Goal: Task Accomplishment & Management: Manage account settings

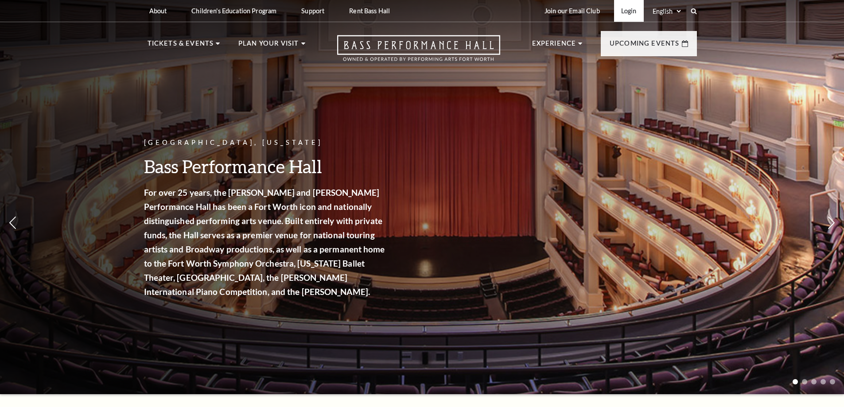
click at [635, 12] on link "Login" at bounding box center [629, 11] width 30 height 22
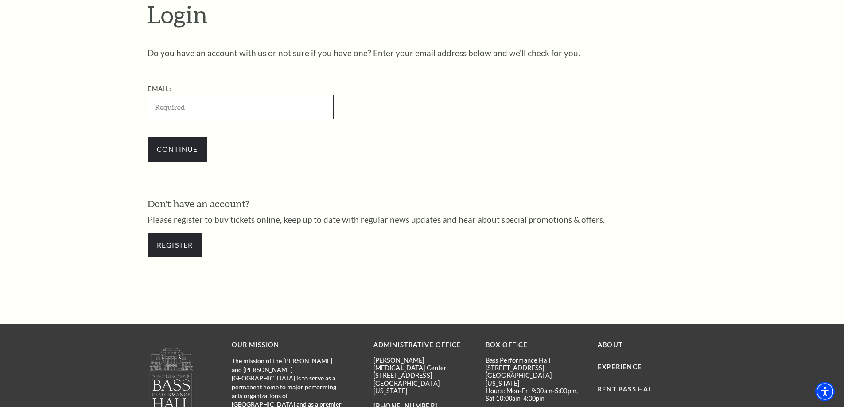
click at [218, 111] on input "Email:" at bounding box center [241, 107] width 186 height 24
paste input "rafelpscual34@gmail.com"
type input "rafelpscual34@gmail.com"
click at [166, 147] on input "Continue" at bounding box center [178, 149] width 60 height 25
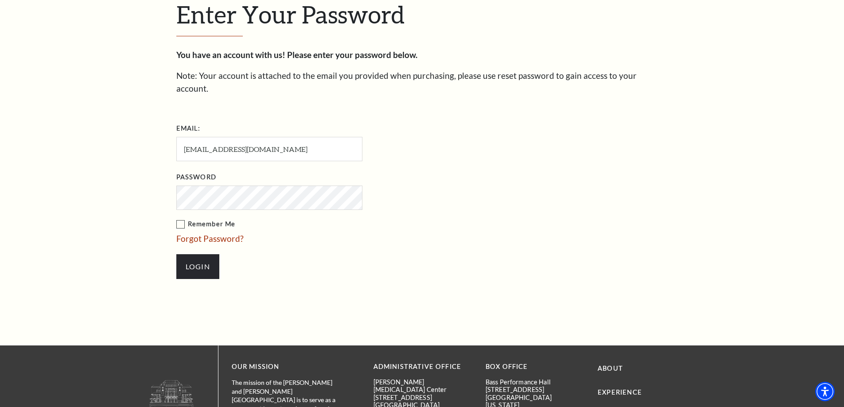
click at [176, 254] on input "Login" at bounding box center [197, 266] width 43 height 25
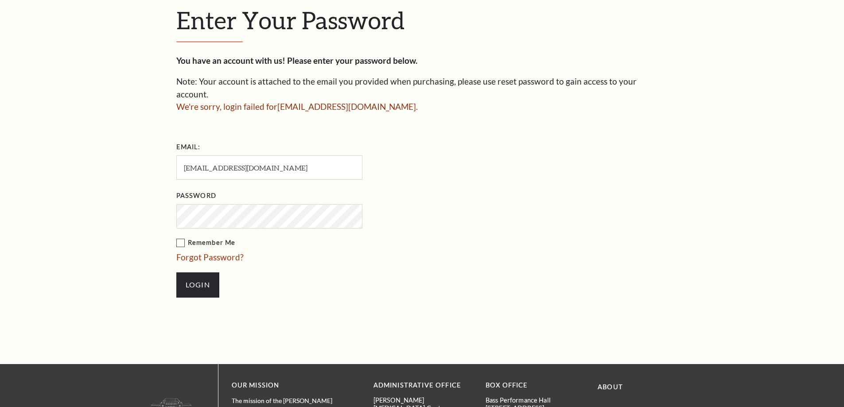
scroll to position [299, 0]
click at [292, 156] on input "rafelpscual34@gmail.com" at bounding box center [269, 168] width 186 height 24
click at [276, 156] on input "rafelpscual34@gmail.comEbayr501!" at bounding box center [269, 168] width 186 height 24
drag, startPoint x: 276, startPoint y: 153, endPoint x: 324, endPoint y: 152, distance: 47.9
click at [324, 156] on input "rafelpscual34@gmail.comEbayr501!" at bounding box center [269, 168] width 186 height 24
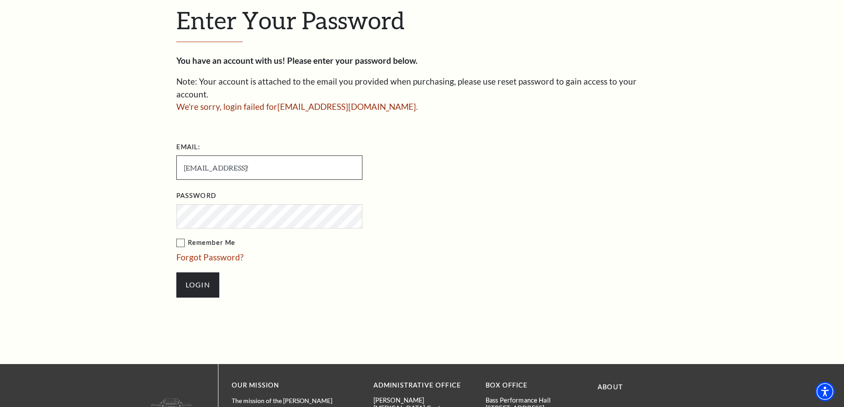
click at [273, 157] on input "rafelpscual34@gmail.comEbayr501!" at bounding box center [269, 168] width 186 height 24
drag, startPoint x: 269, startPoint y: 155, endPoint x: 332, endPoint y: 155, distance: 62.9
click at [332, 156] on input "rafelpscual34@gmail.comEbayr501!" at bounding box center [269, 168] width 186 height 24
click at [265, 156] on input "rafelpscual34@gmail.comEbayr501!" at bounding box center [269, 168] width 186 height 24
drag, startPoint x: 266, startPoint y: 154, endPoint x: 336, endPoint y: 155, distance: 70.0
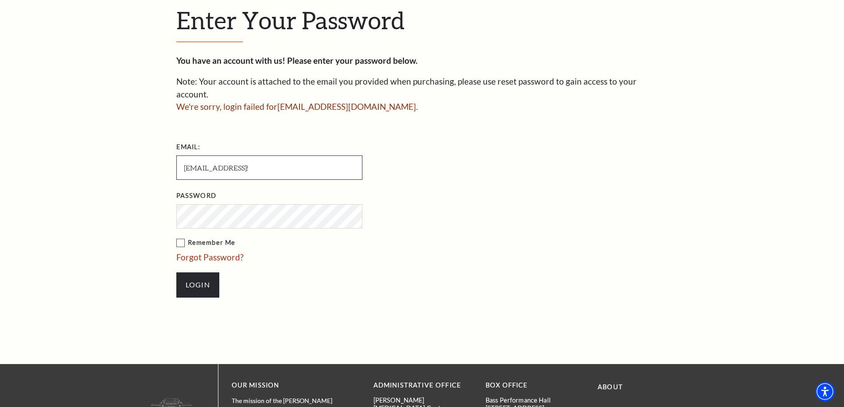
click at [335, 156] on input "rafelpscual34@gmail.comEbayr501!" at bounding box center [269, 168] width 186 height 24
type input "rafelpscual34@gmail.com"
click at [197, 272] on input "Login" at bounding box center [197, 284] width 43 height 25
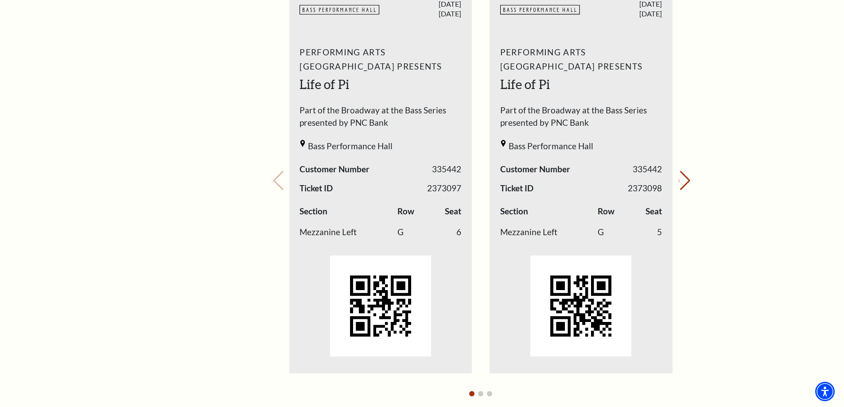
scroll to position [399, 0]
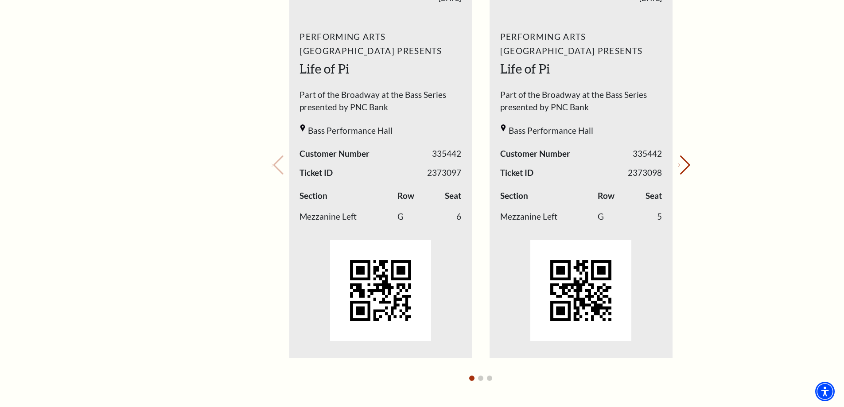
click at [697, 165] on div "My Account Home My Profile Upcoming Performances Past Performances Loading... M…" at bounding box center [422, 254] width 567 height 1257
click at [688, 164] on button "Next slide." at bounding box center [684, 165] width 12 height 19
click at [687, 164] on button "Next slide." at bounding box center [684, 165] width 12 height 19
click at [687, 164] on div "Your next show Previous slide. Next slide." at bounding box center [481, 152] width 419 height 469
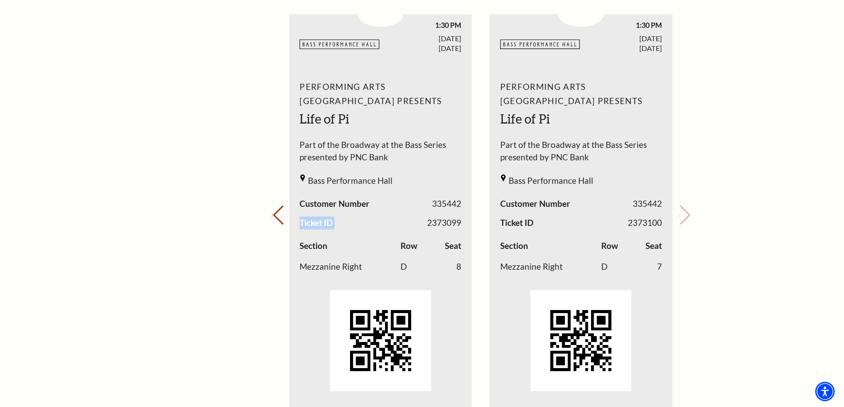
scroll to position [310, 0]
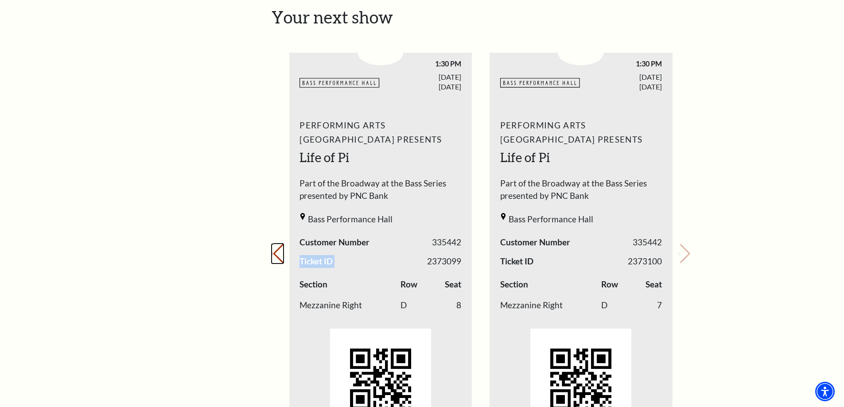
click at [276, 254] on button "Previous slide." at bounding box center [278, 253] width 12 height 19
click at [276, 254] on div "Your next show Previous slide. Next slide." at bounding box center [481, 241] width 419 height 469
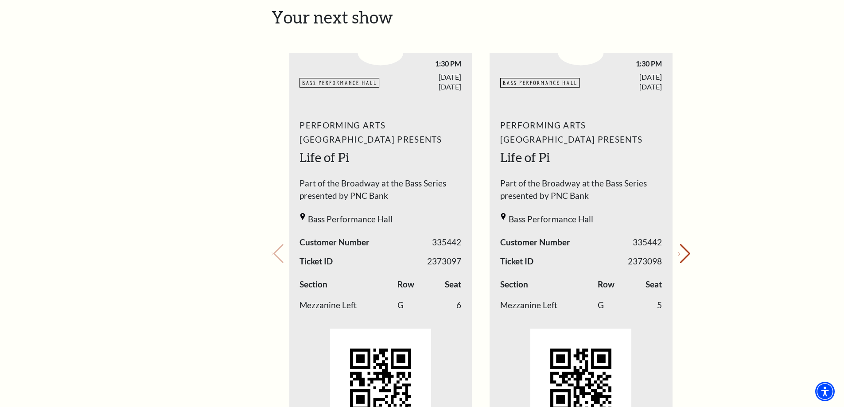
click at [746, 161] on div "My Account Home My Profile Upcoming Performances Past Performances Loading... M…" at bounding box center [422, 343] width 844 height 1257
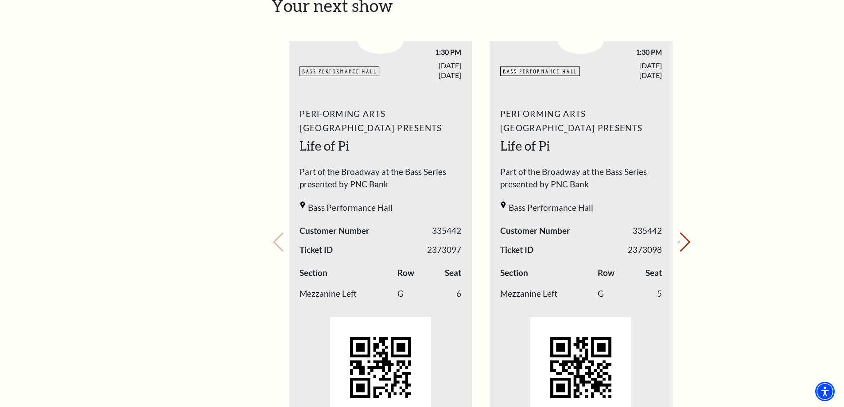
scroll to position [354, 0]
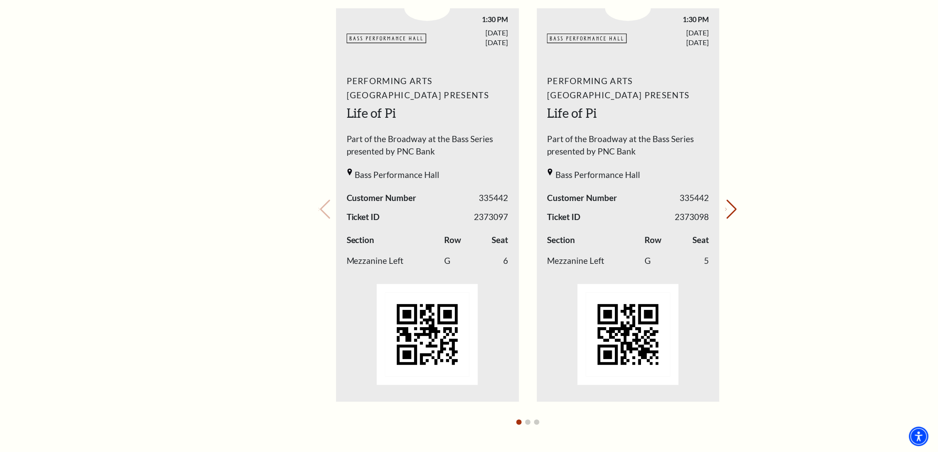
click at [844, 189] on div "My Account Home My Profile Upcoming Performances Past Performances Loading... M…" at bounding box center [469, 299] width 938 height 1257
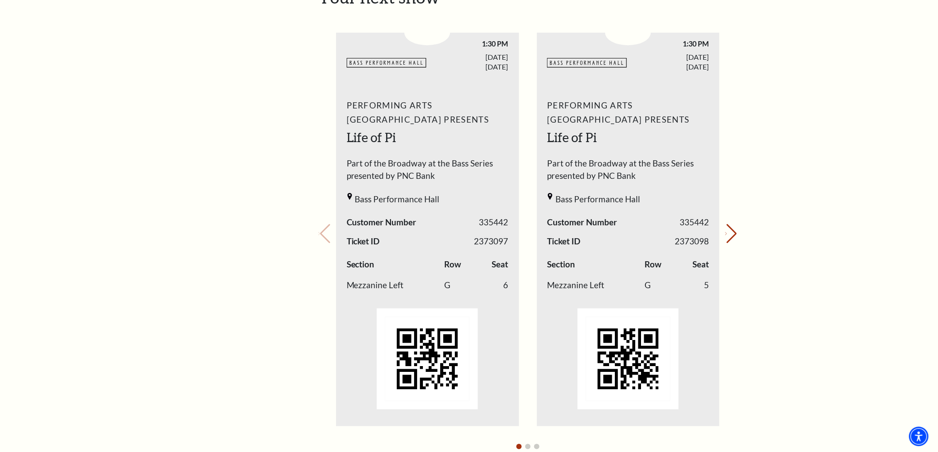
scroll to position [328, 0]
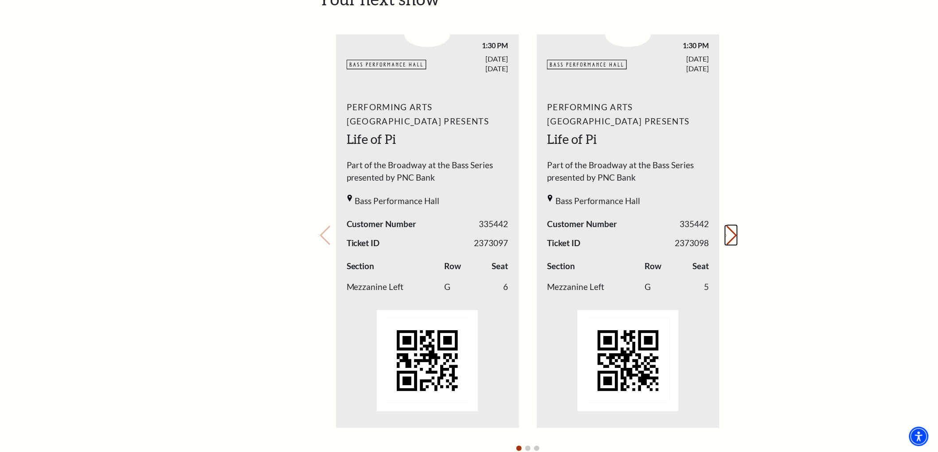
click at [726, 235] on button "Next slide." at bounding box center [731, 235] width 12 height 19
click at [726, 233] on button "Next slide." at bounding box center [731, 235] width 12 height 19
click at [726, 233] on div "Your next show Previous slide. Next slide." at bounding box center [527, 223] width 419 height 469
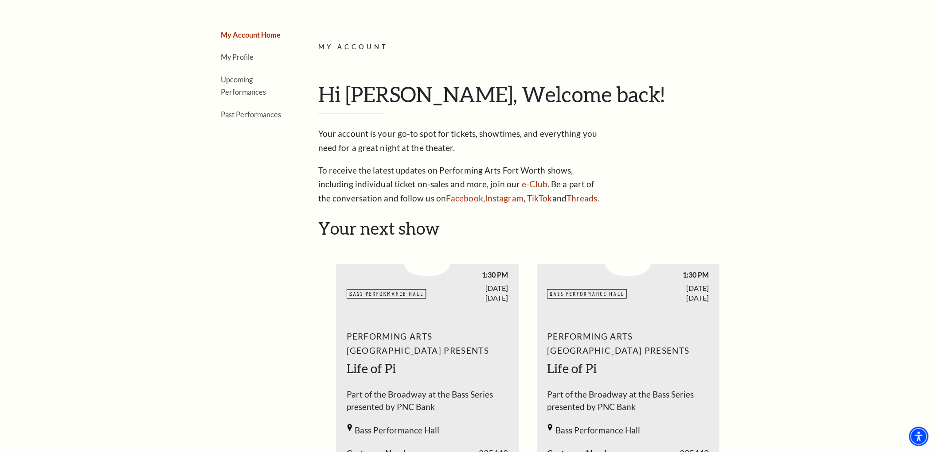
scroll to position [0, 0]
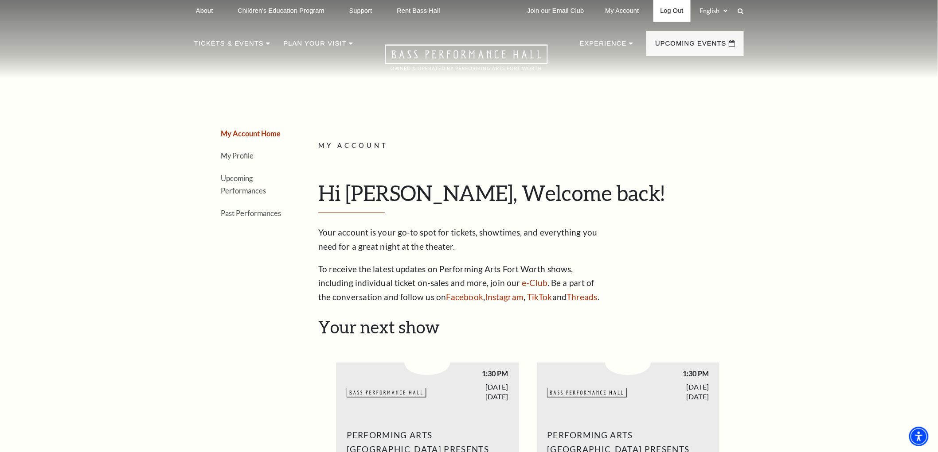
click at [680, 13] on link "Log Out" at bounding box center [671, 11] width 37 height 22
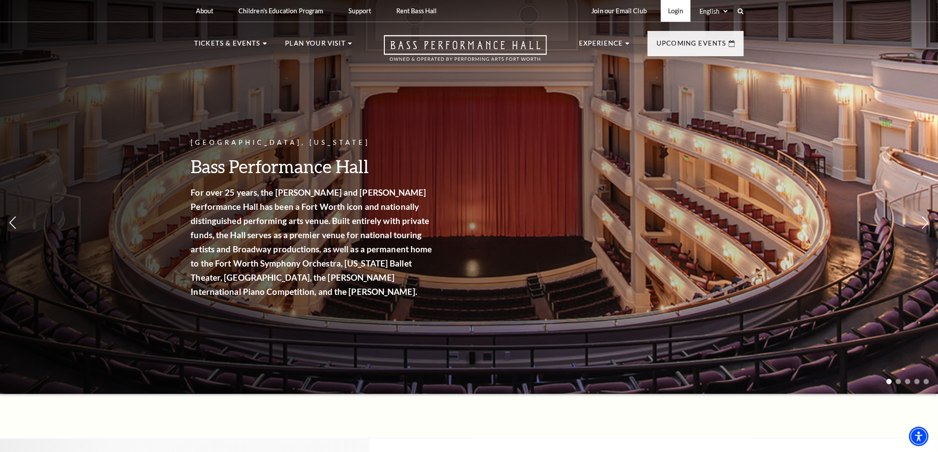
click at [681, 10] on link "Login" at bounding box center [676, 11] width 30 height 22
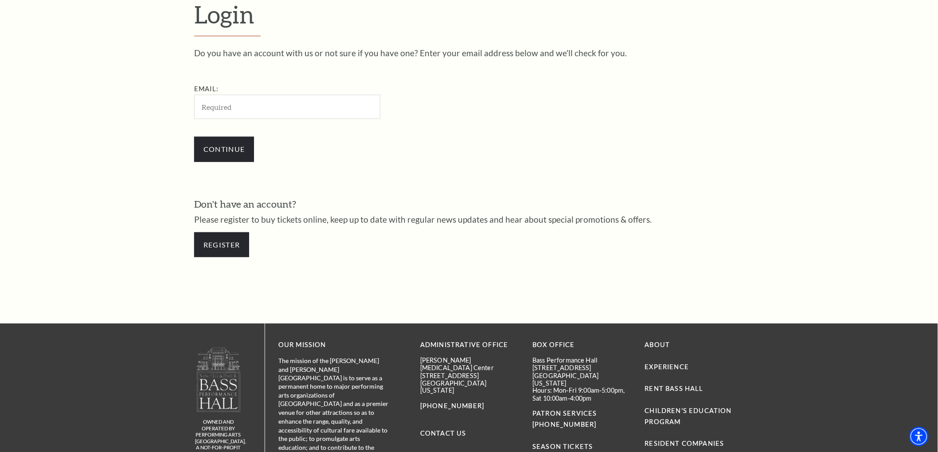
click at [335, 105] on input "Email:" at bounding box center [287, 107] width 186 height 24
drag, startPoint x: 284, startPoint y: 105, endPoint x: 425, endPoint y: 118, distance: 141.5
click at [420, 117] on div "Email: [EMAIL_ADDRESS][URL][DOMAIN_NAME]" at bounding box center [331, 101] width 275 height 35
type input "[EMAIL_ADDRESS][DOMAIN_NAME]"
click at [253, 156] on input "Continue" at bounding box center [224, 149] width 60 height 25
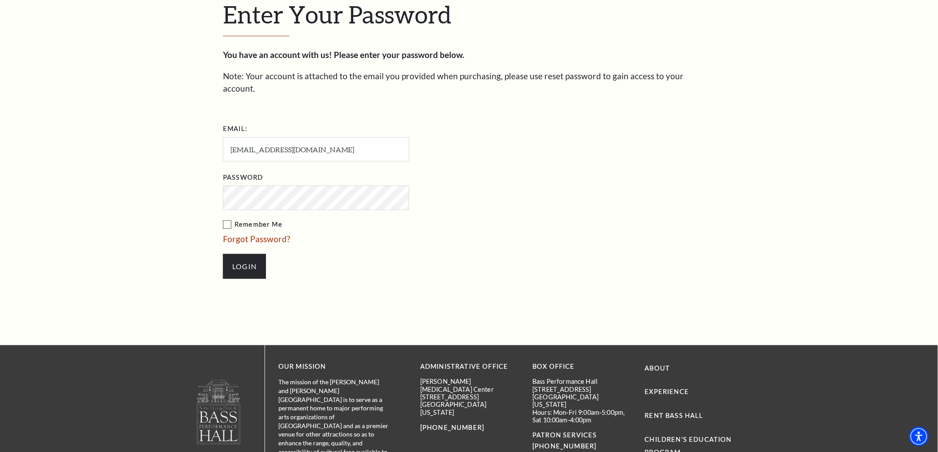
drag, startPoint x: 227, startPoint y: 210, endPoint x: 244, endPoint y: 200, distance: 19.1
click at [230, 219] on label "Remember Me" at bounding box center [360, 224] width 275 height 11
click at [0, 0] on input "Remember Me" at bounding box center [0, 0] width 0 height 0
click at [223, 254] on input "Login" at bounding box center [244, 266] width 43 height 25
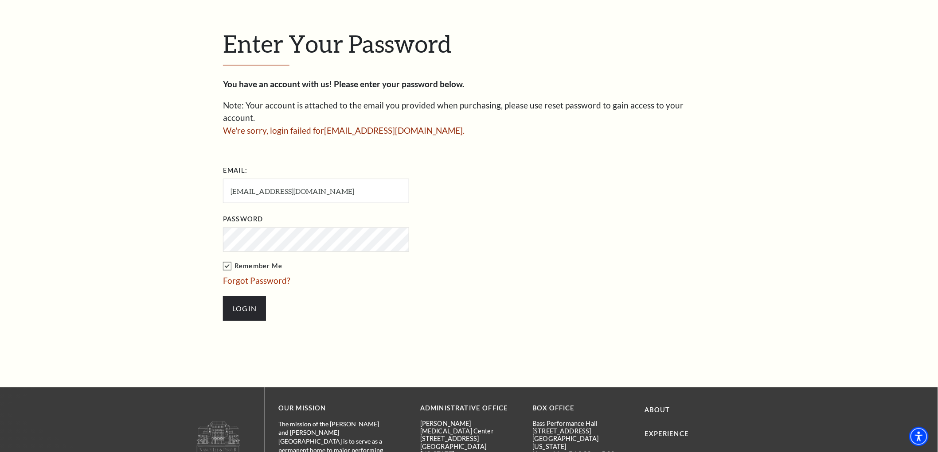
click at [223, 296] on input "Login" at bounding box center [244, 308] width 43 height 25
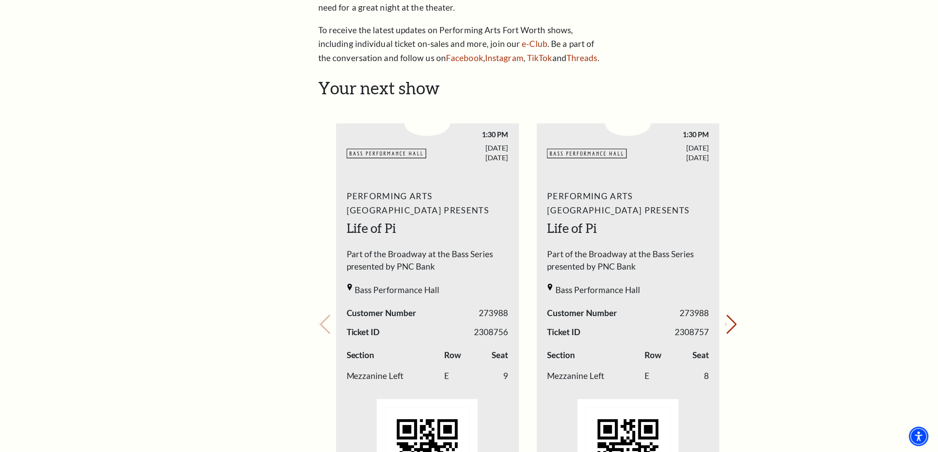
scroll to position [295, 0]
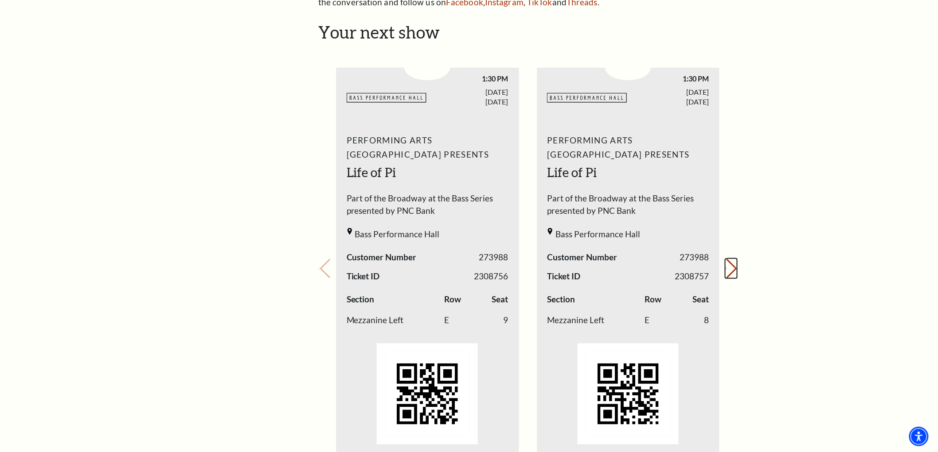
click at [725, 271] on icon "Next slide" at bounding box center [726, 269] width 2 height 3
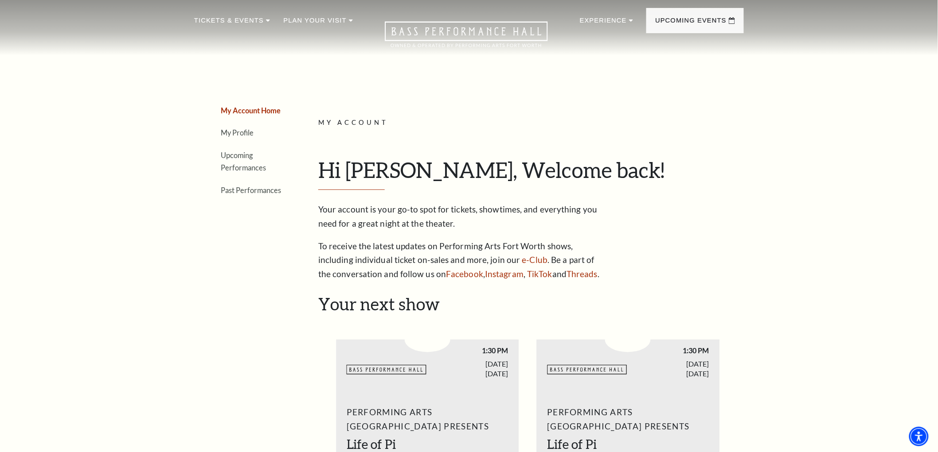
scroll to position [0, 0]
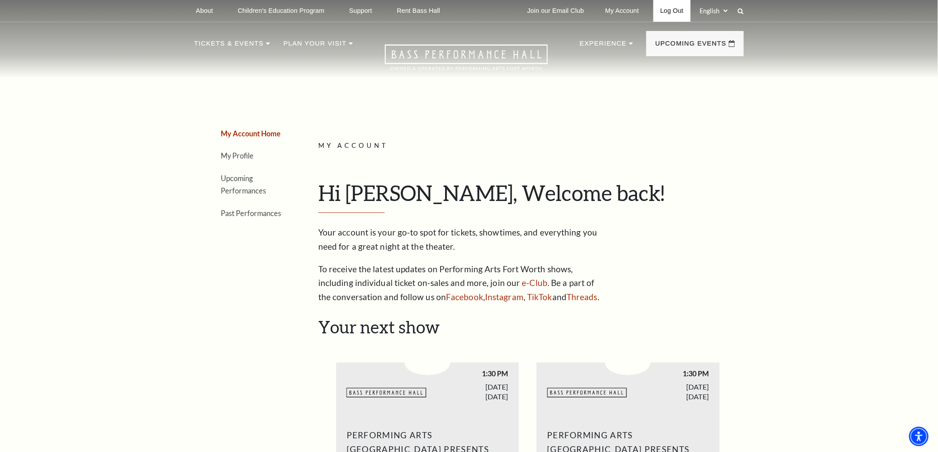
click at [659, 7] on link "Log Out" at bounding box center [671, 11] width 37 height 22
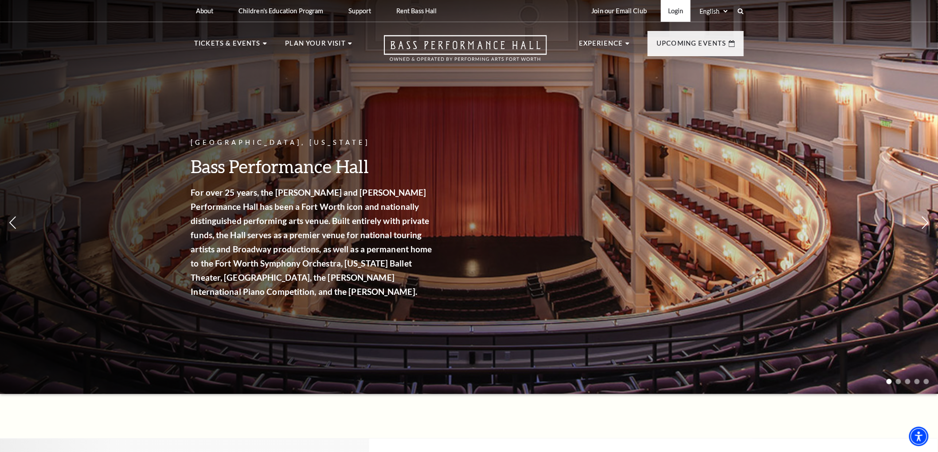
click at [683, 12] on link "Login" at bounding box center [676, 11] width 30 height 22
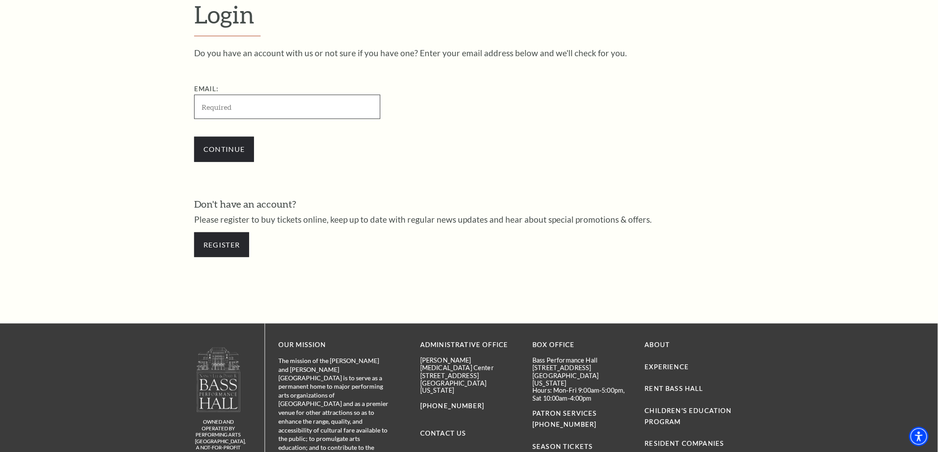
scroll to position [315, 0]
click at [268, 106] on input "Email:" at bounding box center [287, 107] width 186 height 24
paste input "[EMAIL_ADDRESS][DOMAIN_NAME]"
type input "[EMAIL_ADDRESS][DOMAIN_NAME]"
click at [222, 145] on input "Continue" at bounding box center [224, 149] width 60 height 25
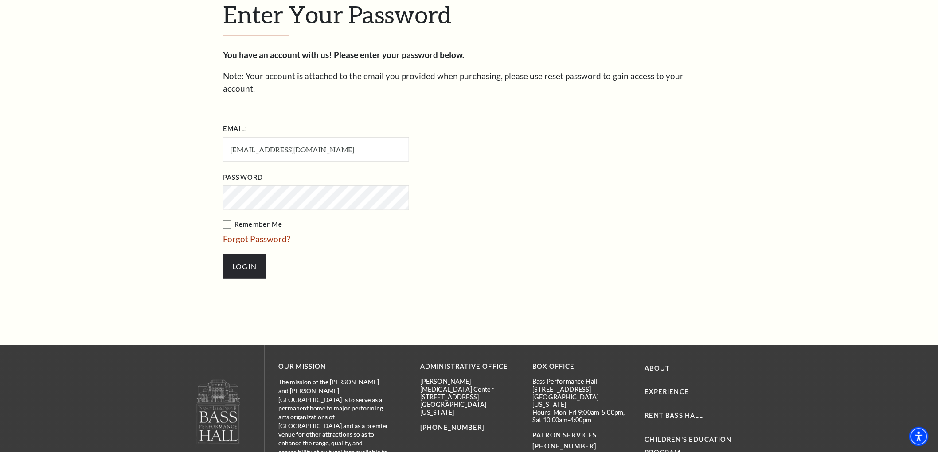
drag, startPoint x: 223, startPoint y: 206, endPoint x: 242, endPoint y: 198, distance: 20.2
click at [223, 219] on label "Remember Me" at bounding box center [360, 224] width 275 height 11
click at [0, 0] on input "Remember Me" at bounding box center [0, 0] width 0 height 0
click at [223, 254] on input "Login" at bounding box center [244, 266] width 43 height 25
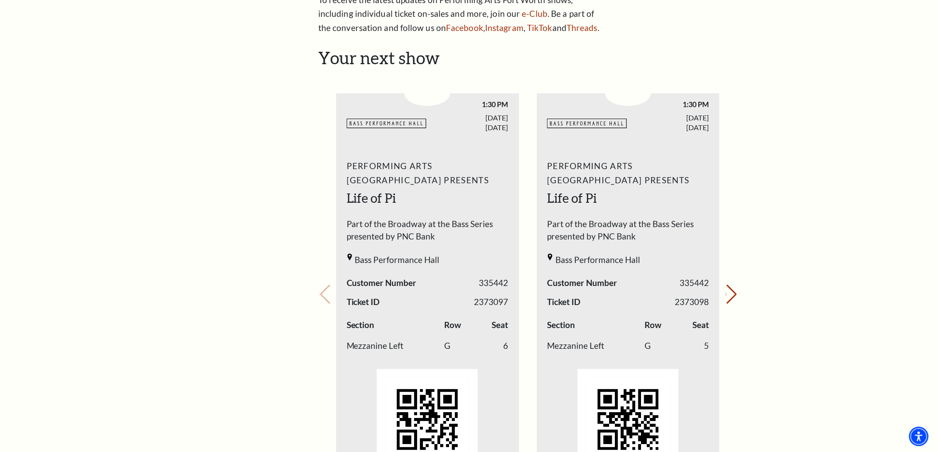
scroll to position [295, 0]
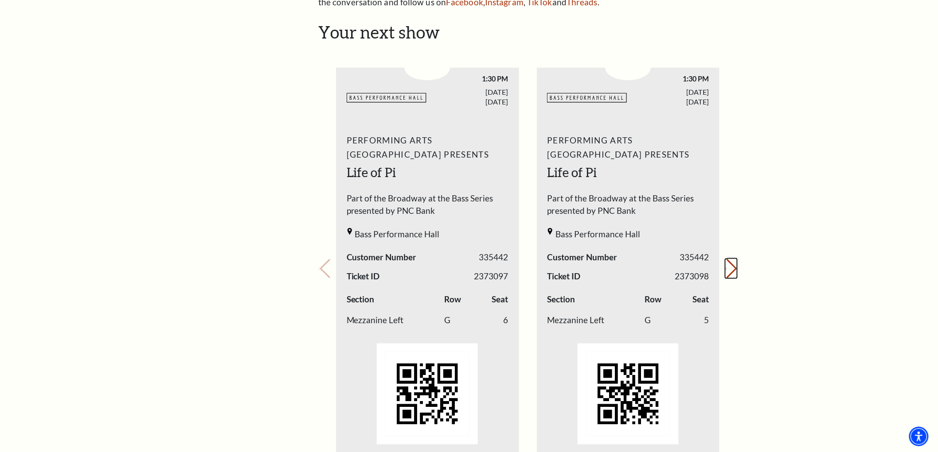
click at [727, 275] on button "Next slide." at bounding box center [731, 268] width 12 height 19
click at [727, 275] on div "Your next show Previous slide. Next slide." at bounding box center [527, 256] width 419 height 469
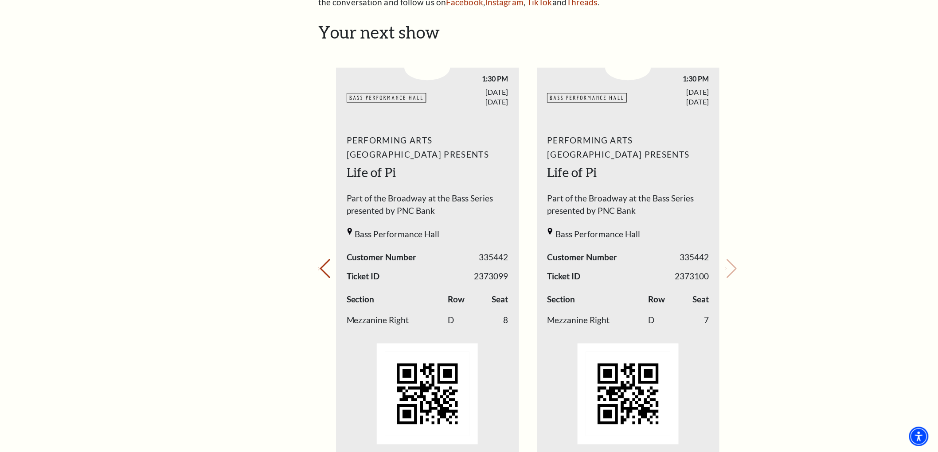
click at [727, 275] on div "Your next show Previous slide. Next slide." at bounding box center [527, 256] width 419 height 469
click at [909, 342] on div "My Account Home My Profile Upcoming Performances Past Performances Loading... M…" at bounding box center [469, 358] width 938 height 1257
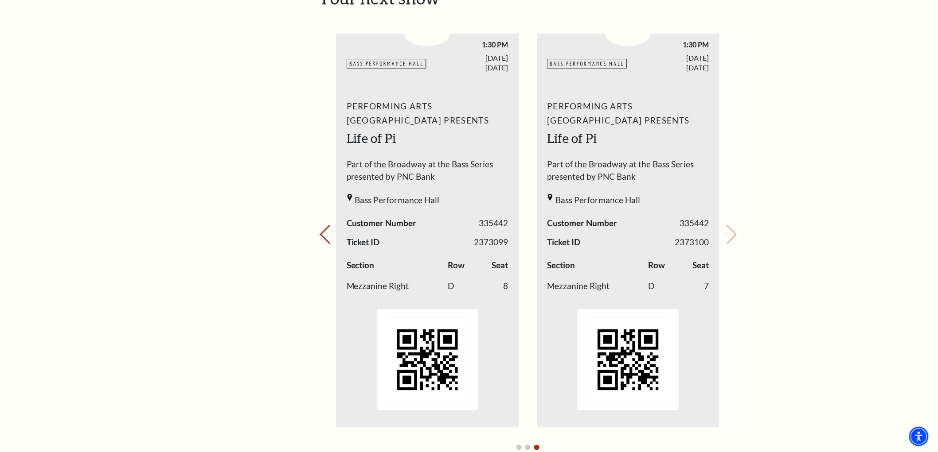
scroll to position [327, 0]
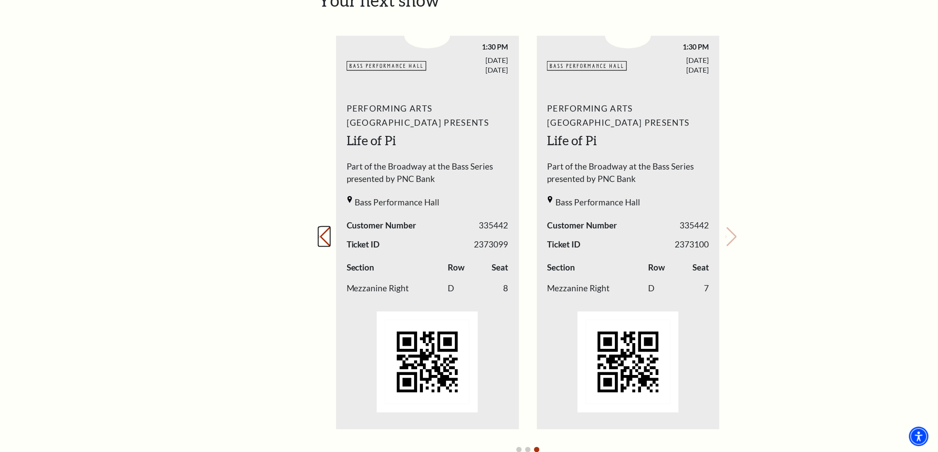
click at [329, 238] on button "Previous slide." at bounding box center [324, 236] width 12 height 19
click at [329, 238] on div "Your next show Previous slide. Next slide." at bounding box center [527, 224] width 419 height 469
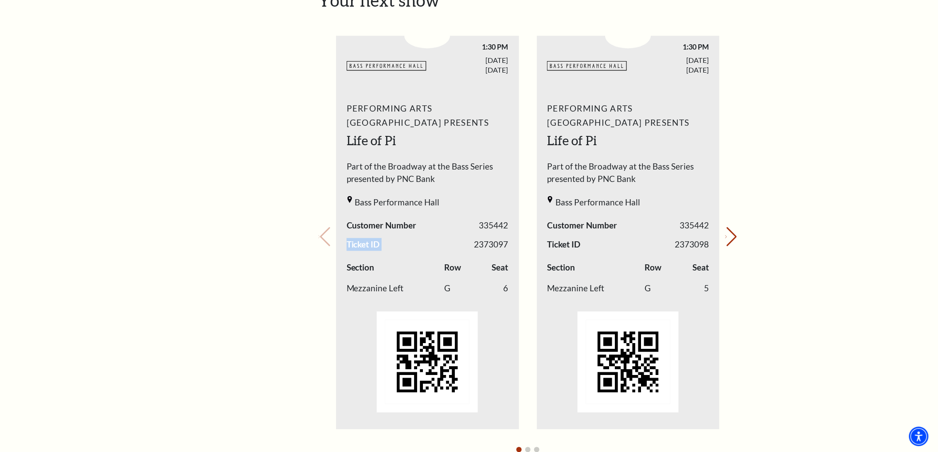
click at [329, 238] on div "Your next show Previous slide. Next slide." at bounding box center [527, 224] width 419 height 469
click at [428, 288] on td "Mezzanine Left" at bounding box center [395, 288] width 98 height 21
click at [727, 236] on icon "Next slide" at bounding box center [726, 237] width 2 height 3
click at [330, 240] on button "Previous slide." at bounding box center [324, 236] width 12 height 19
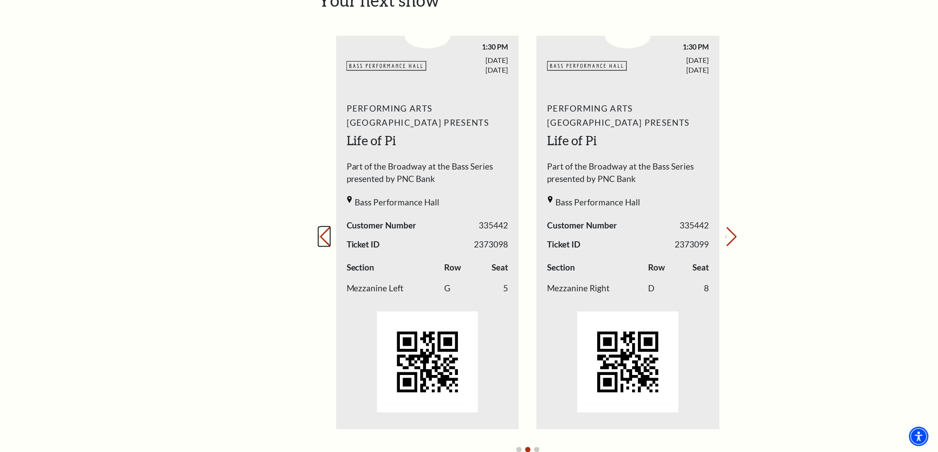
click at [330, 240] on button "Previous slide." at bounding box center [324, 236] width 12 height 19
click at [331, 240] on div "Your next show Previous slide. Next slide." at bounding box center [527, 224] width 419 height 469
click at [734, 237] on button "Next slide." at bounding box center [731, 236] width 12 height 19
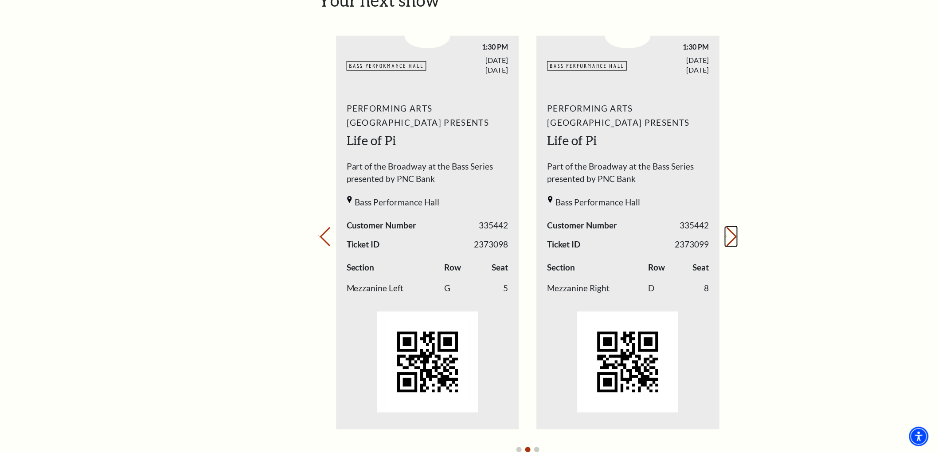
click at [734, 237] on button "Next slide." at bounding box center [731, 236] width 12 height 19
click at [733, 237] on div "Your next show Previous slide. Next slide." at bounding box center [527, 224] width 419 height 469
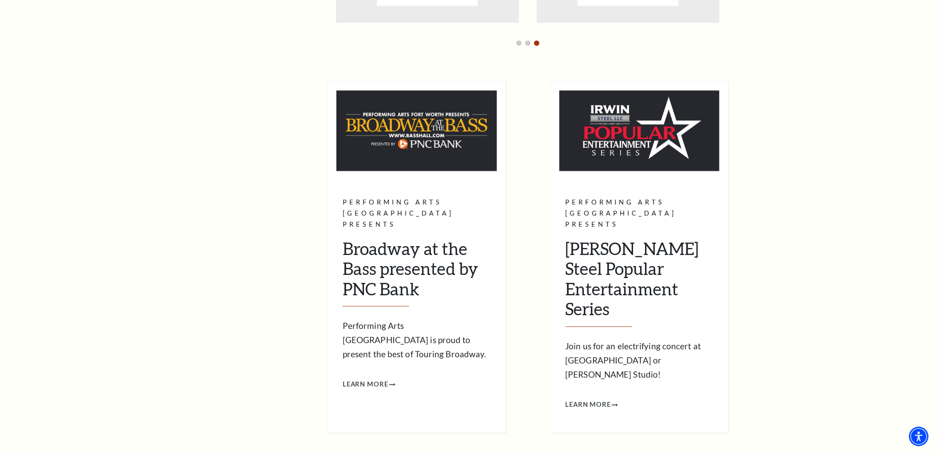
scroll to position [820, 0]
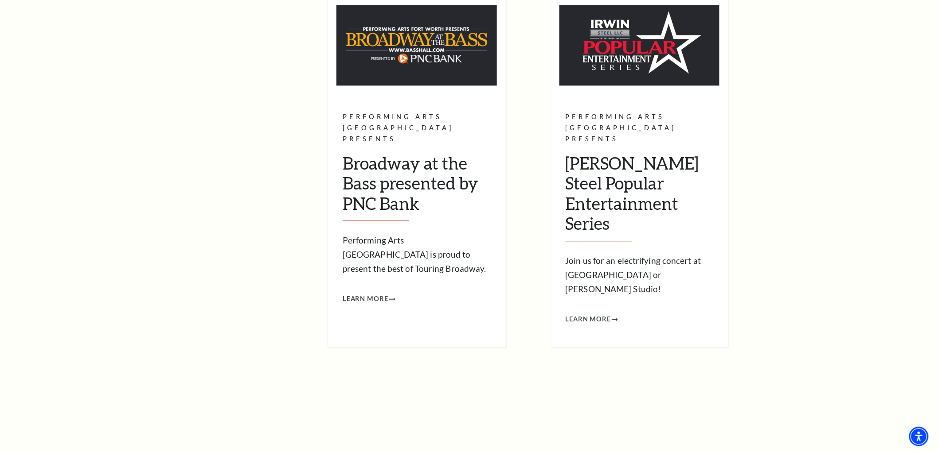
click at [451, 188] on h2 "Broadway at the Bass presented by PNC Bank" at bounding box center [416, 187] width 148 height 68
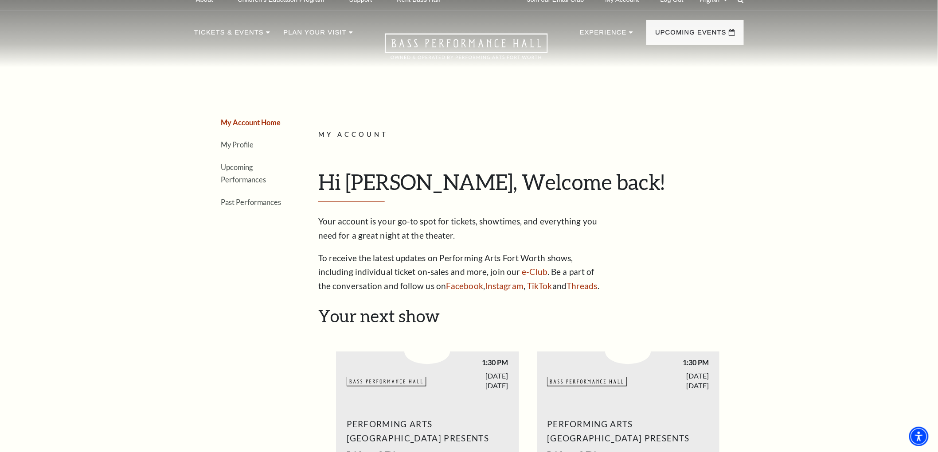
scroll to position [0, 0]
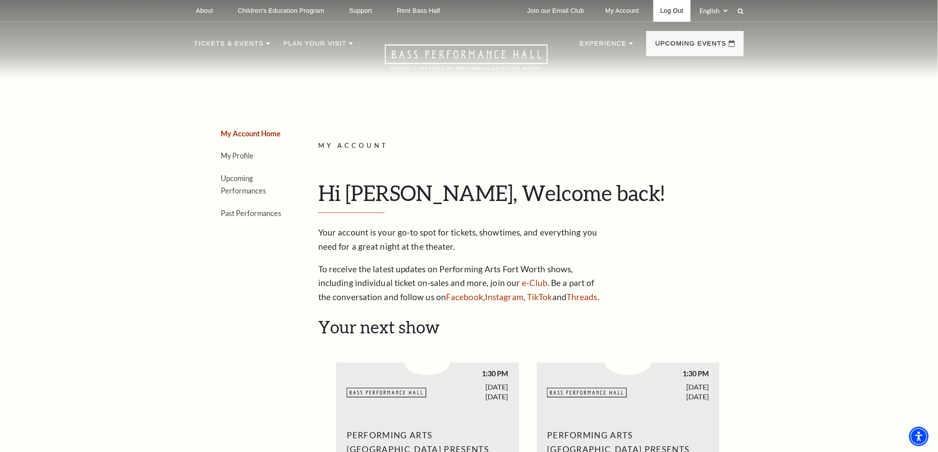
click at [673, 13] on link "Log Out" at bounding box center [671, 11] width 37 height 22
